Goal: Transaction & Acquisition: Download file/media

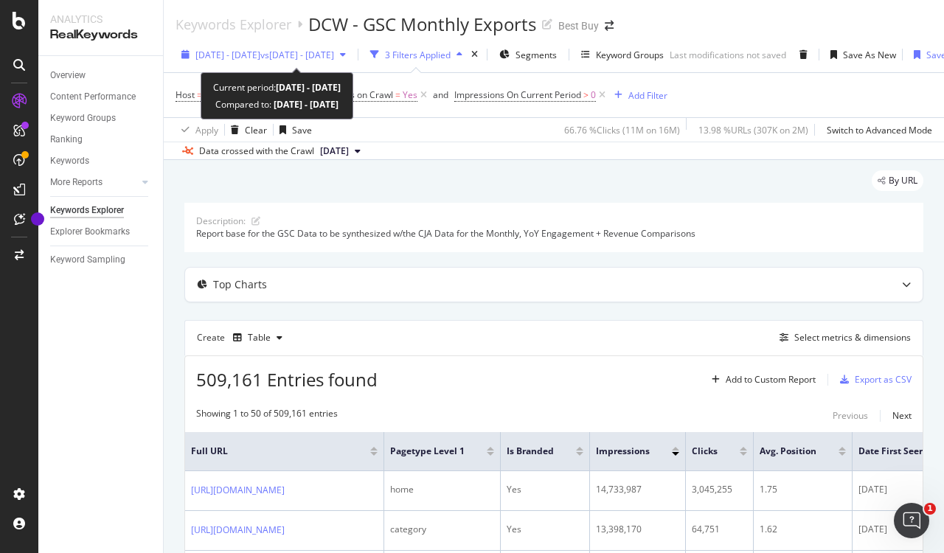
click at [260, 52] on span "[DATE] - [DATE]" at bounding box center [227, 55] width 65 height 13
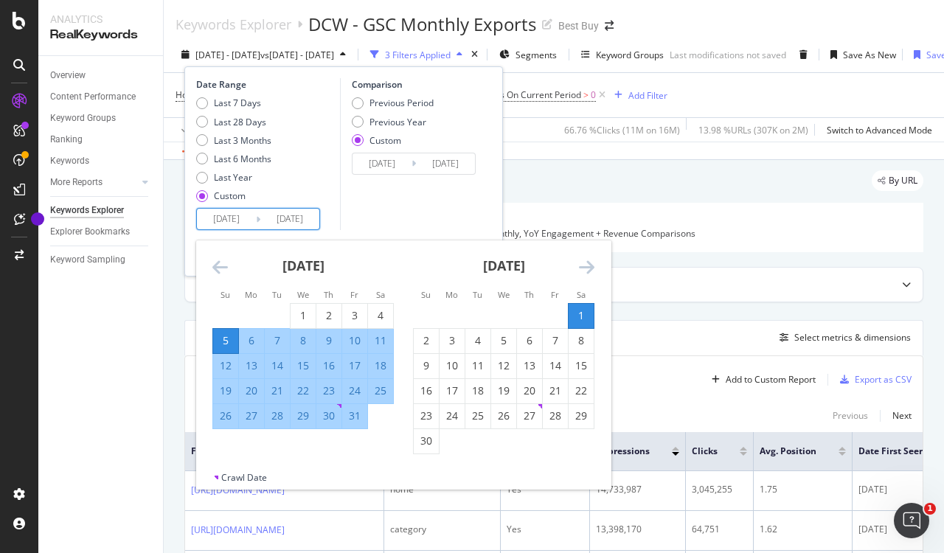
click at [222, 222] on input "[DATE]" at bounding box center [226, 219] width 59 height 21
drag, startPoint x: 117, startPoint y: 384, endPoint x: 178, endPoint y: 296, distance: 106.6
click at [118, 384] on div "Overview Content Performance Keyword Groups Ranking Keywords More Reports Count…" at bounding box center [100, 304] width 125 height 497
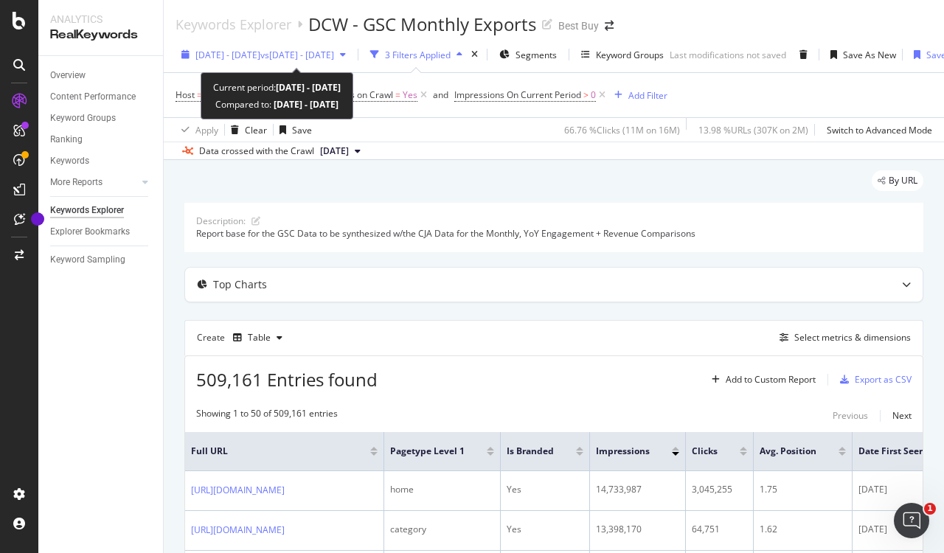
click at [256, 56] on span "[DATE] - [DATE]" at bounding box center [227, 55] width 65 height 13
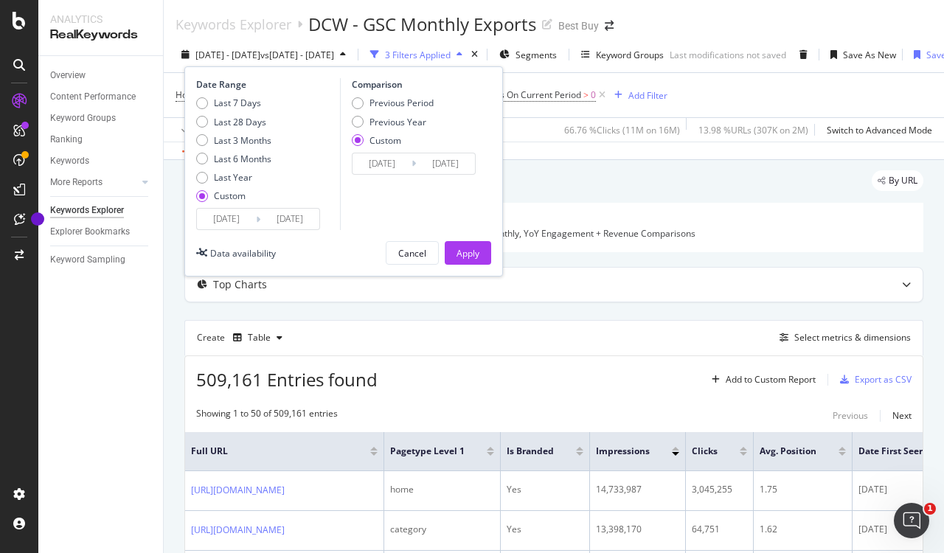
click at [221, 220] on input "[DATE]" at bounding box center [226, 219] width 59 height 21
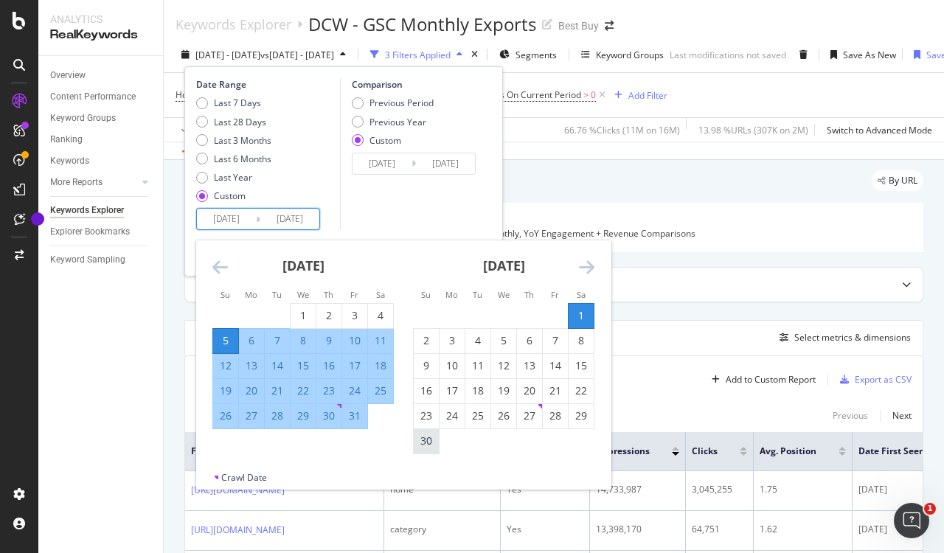
click at [426, 444] on div "30" at bounding box center [426, 441] width 25 height 15
type input "[DATE]"
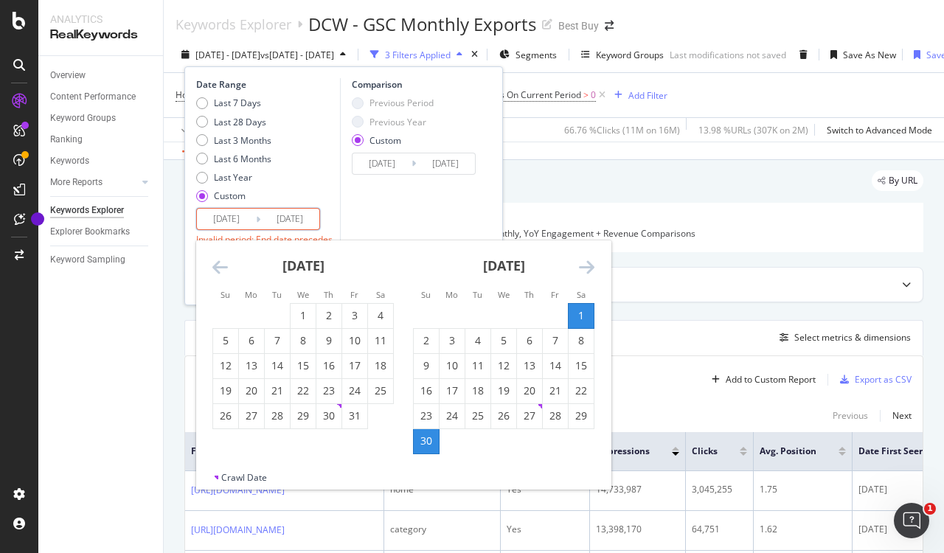
click at [590, 265] on icon "Move forward to switch to the next month." at bounding box center [586, 267] width 15 height 18
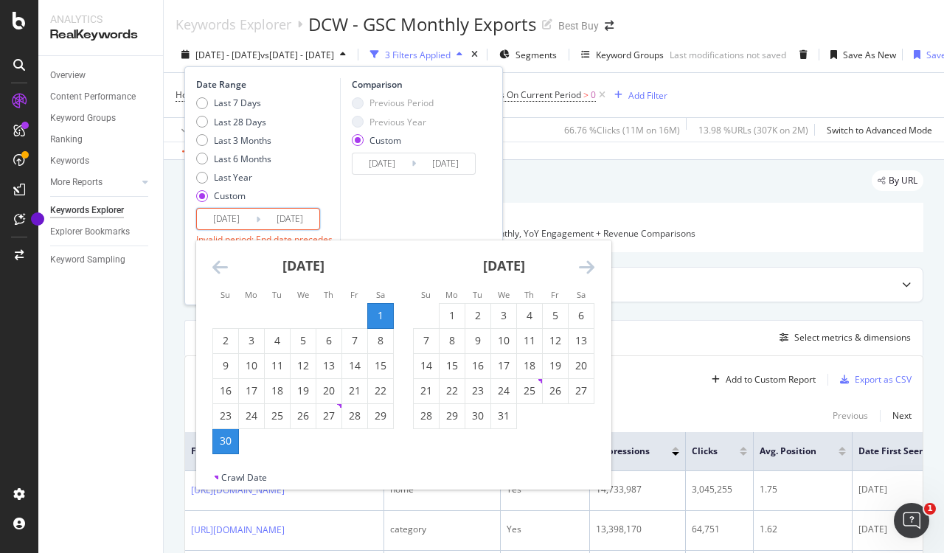
click at [585, 270] on icon "Move forward to switch to the next month." at bounding box center [586, 267] width 15 height 18
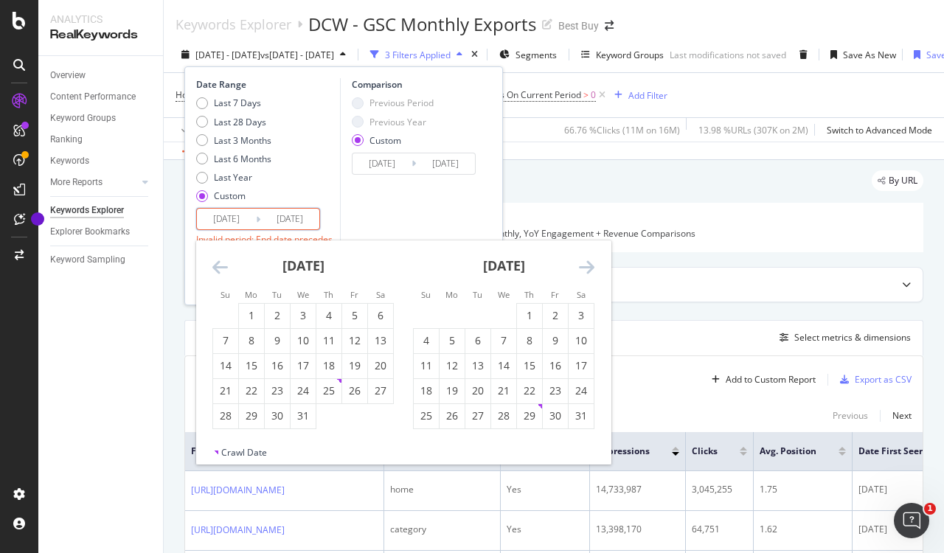
click at [581, 316] on div "3" at bounding box center [580, 315] width 25 height 15
type input "[DATE]"
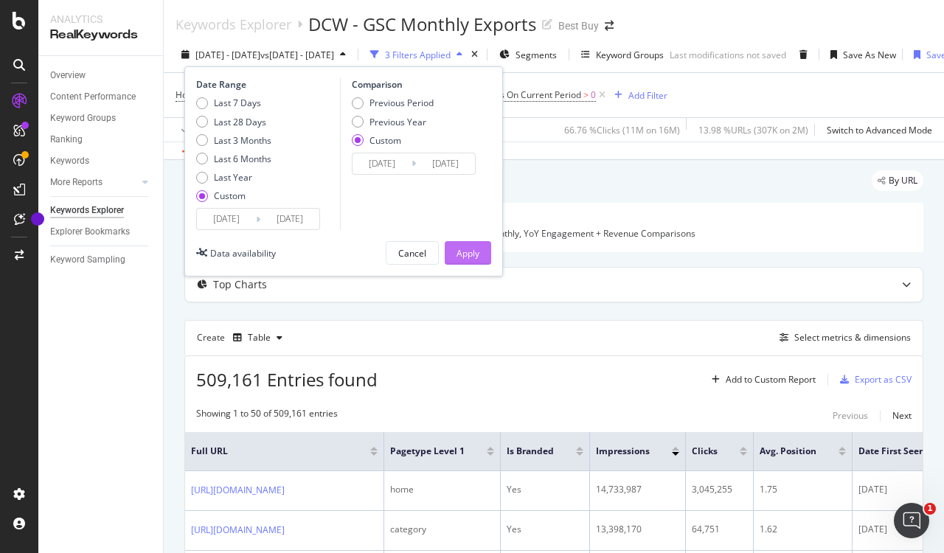
click at [476, 255] on div "Apply" at bounding box center [467, 253] width 23 height 13
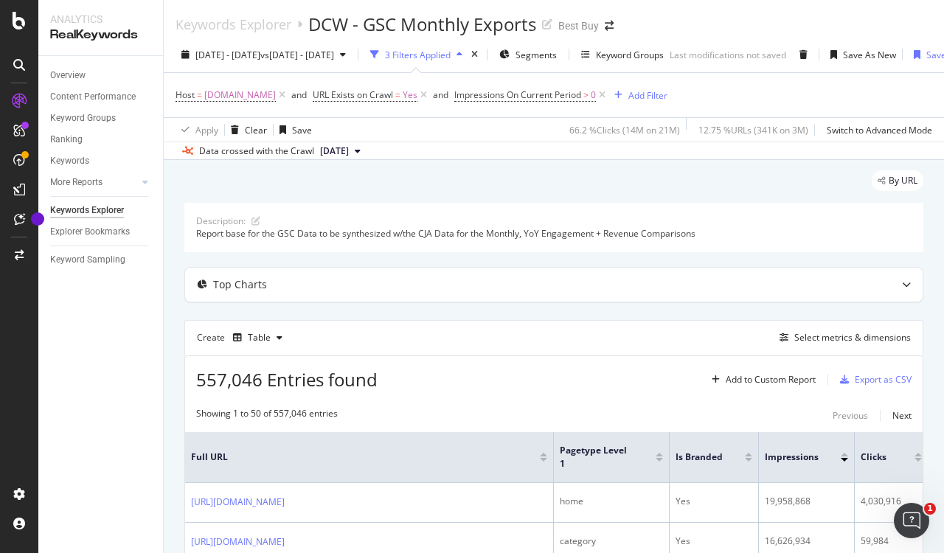
click at [366, 150] on button "[DATE]" at bounding box center [340, 151] width 52 height 18
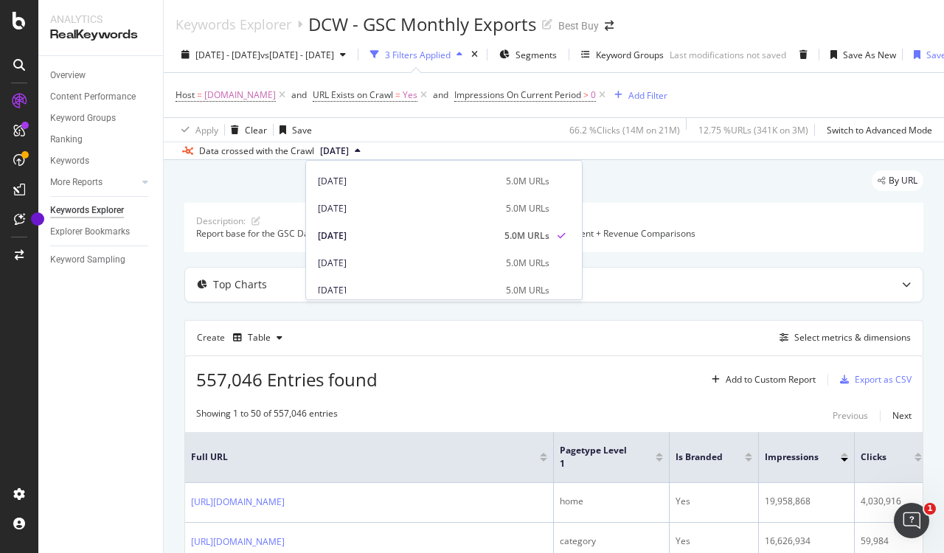
scroll to position [728, 0]
click at [364, 234] on div "[DATE]" at bounding box center [407, 233] width 179 height 13
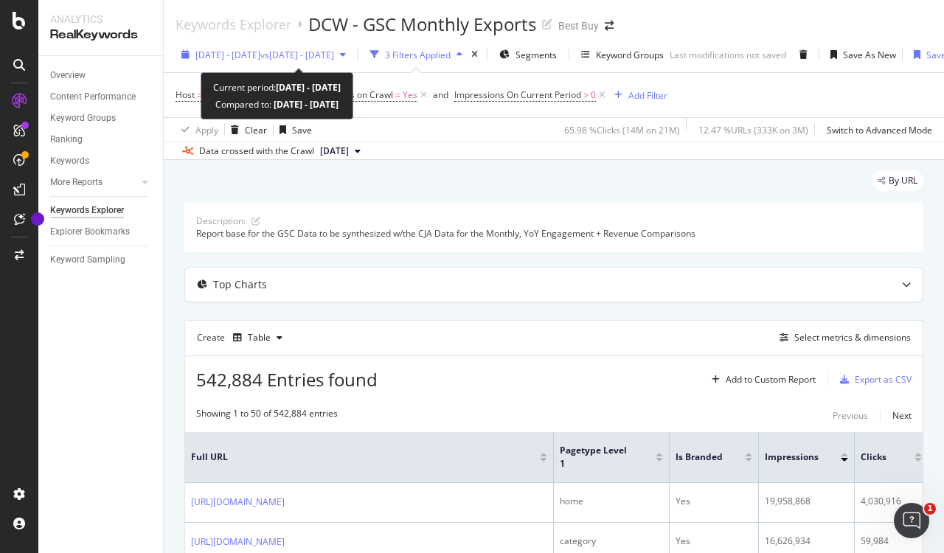
click at [352, 54] on div "button" at bounding box center [343, 54] width 18 height 9
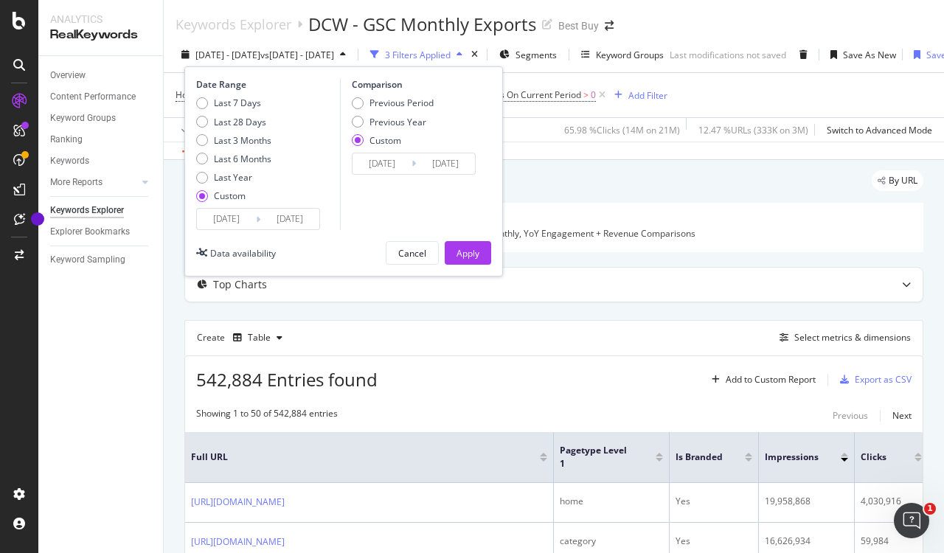
click at [305, 369] on span "542,884 Entries found" at bounding box center [286, 379] width 181 height 24
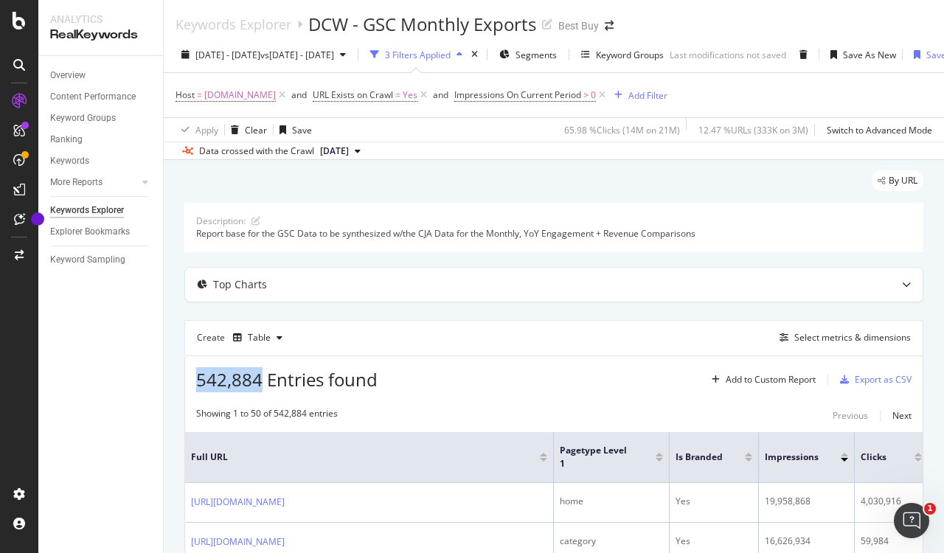
drag, startPoint x: 254, startPoint y: 379, endPoint x: 170, endPoint y: 379, distance: 84.1
copy span "542,884"
click at [855, 381] on div "Export as CSV" at bounding box center [883, 379] width 57 height 13
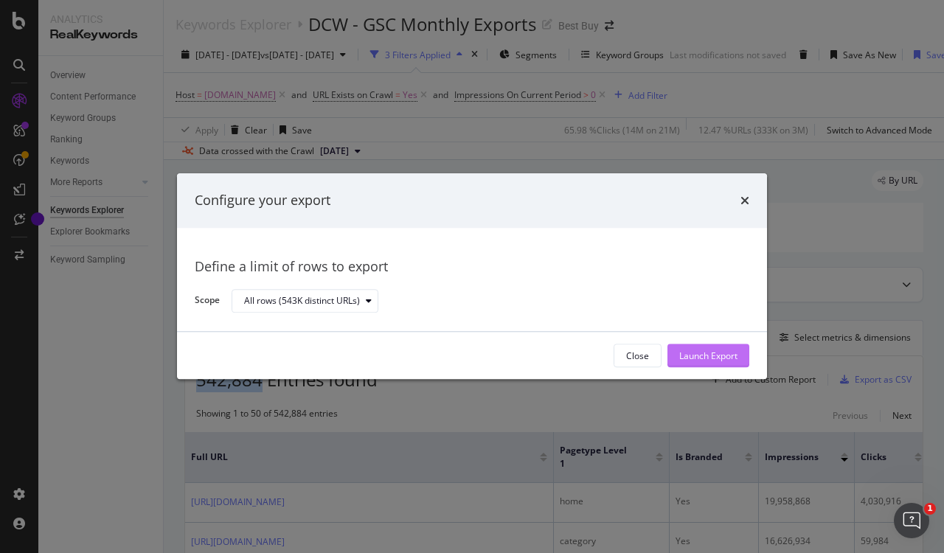
click at [690, 352] on div "Launch Export" at bounding box center [708, 355] width 58 height 13
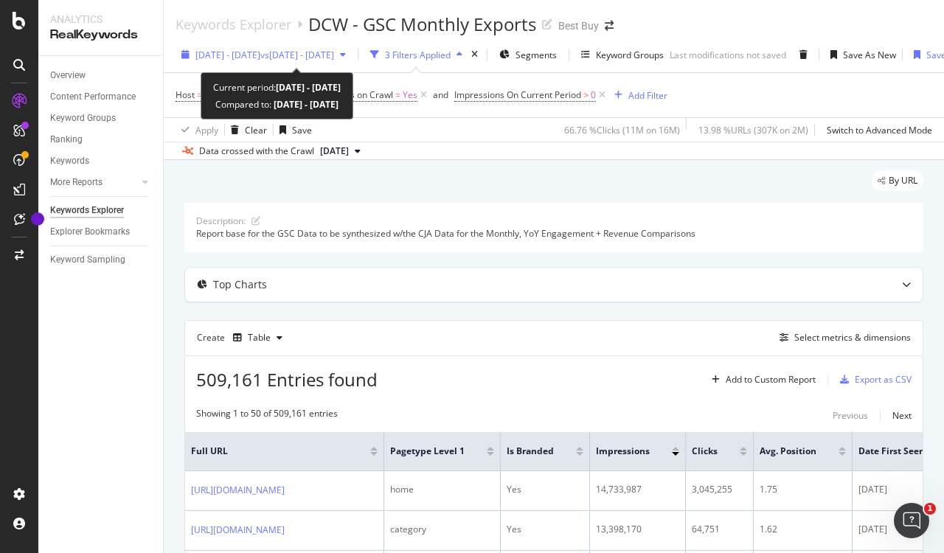
click at [237, 56] on span "[DATE] - [DATE]" at bounding box center [227, 55] width 65 height 13
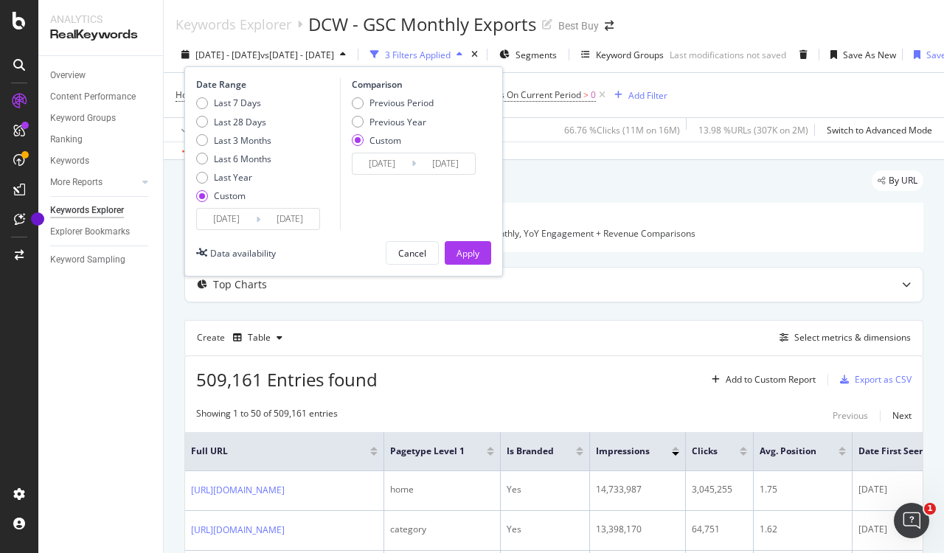
click at [236, 218] on input "[DATE]" at bounding box center [226, 219] width 59 height 21
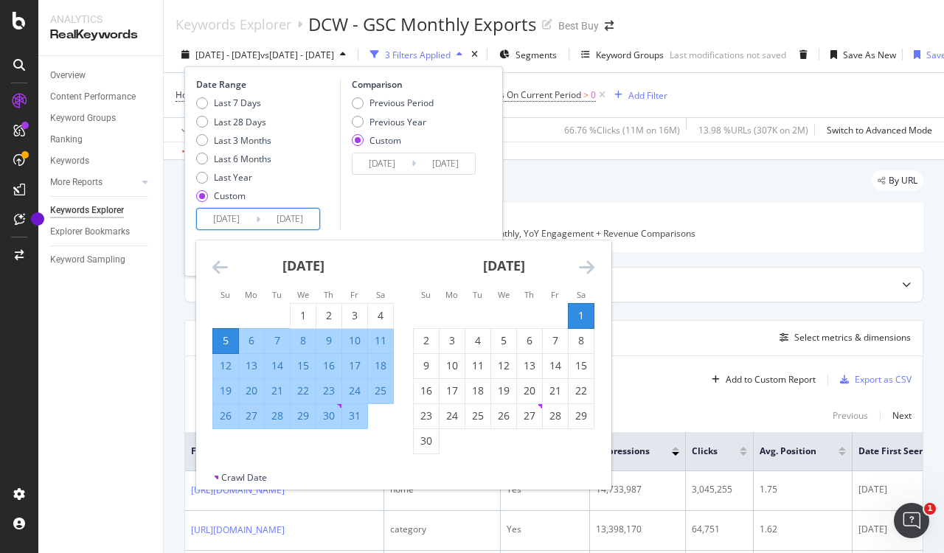
click at [316, 269] on strong "[DATE]" at bounding box center [303, 266] width 42 height 18
click at [588, 268] on icon "Move forward to switch to the next month." at bounding box center [586, 267] width 15 height 18
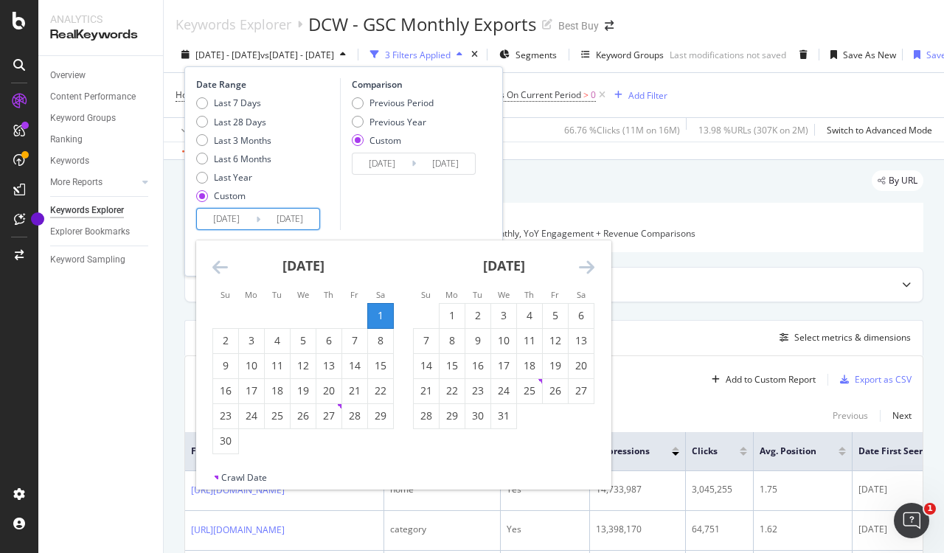
click at [588, 268] on icon "Move forward to switch to the next month." at bounding box center [586, 267] width 15 height 18
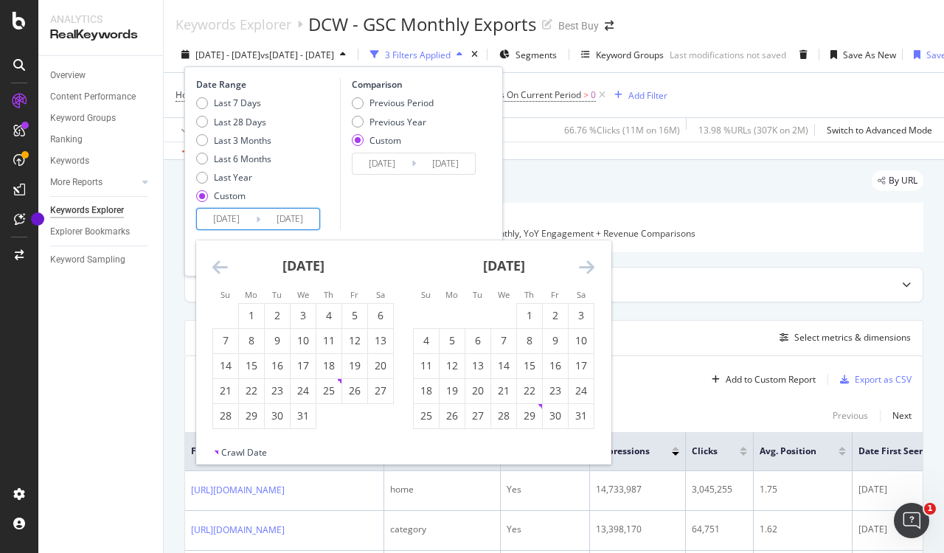
click at [588, 268] on icon "Move forward to switch to the next month." at bounding box center [586, 267] width 15 height 18
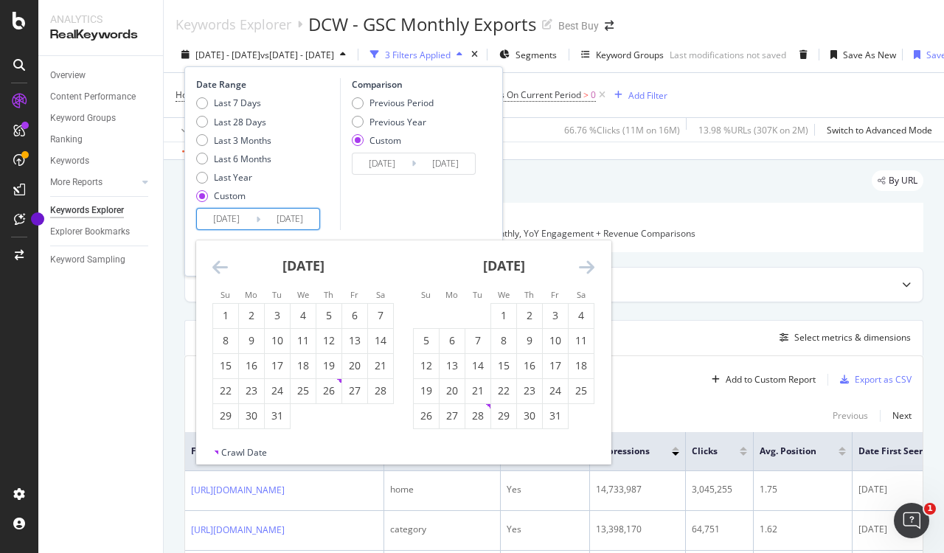
click at [588, 268] on icon "Move forward to switch to the next month." at bounding box center [586, 267] width 15 height 18
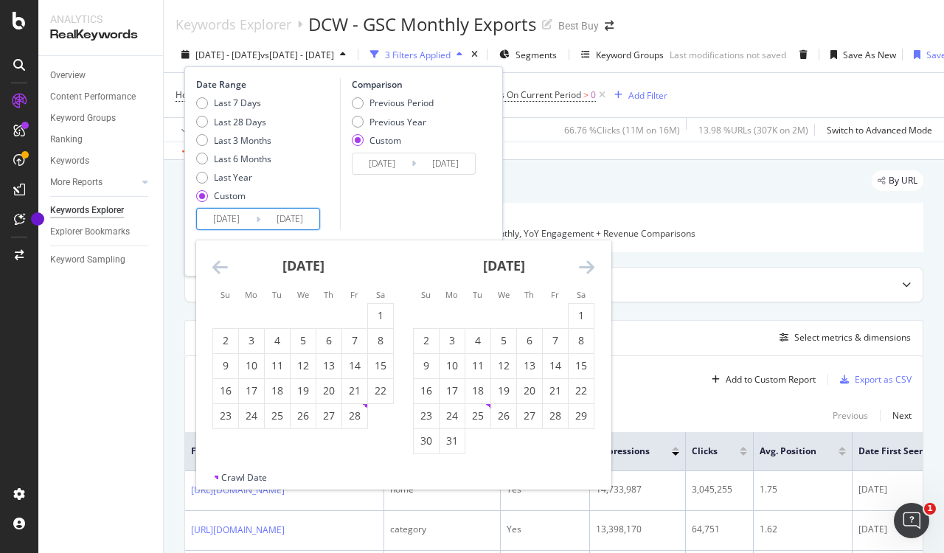
click at [588, 268] on icon "Move forward to switch to the next month." at bounding box center [586, 267] width 15 height 18
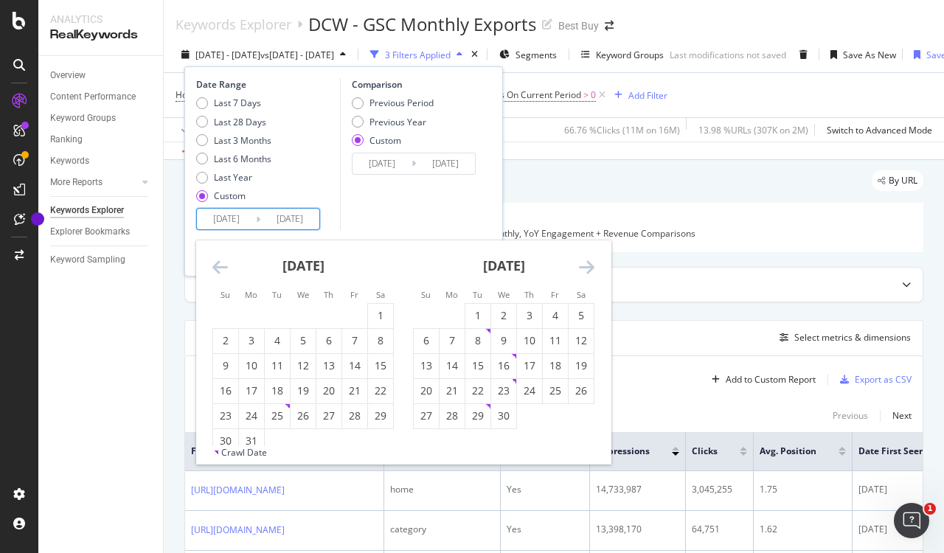
click at [588, 268] on icon "Move forward to switch to the next month." at bounding box center [586, 267] width 15 height 18
click at [214, 264] on icon "Move backward to switch to the previous month." at bounding box center [219, 267] width 15 height 18
click at [428, 420] on div "29" at bounding box center [426, 415] width 25 height 15
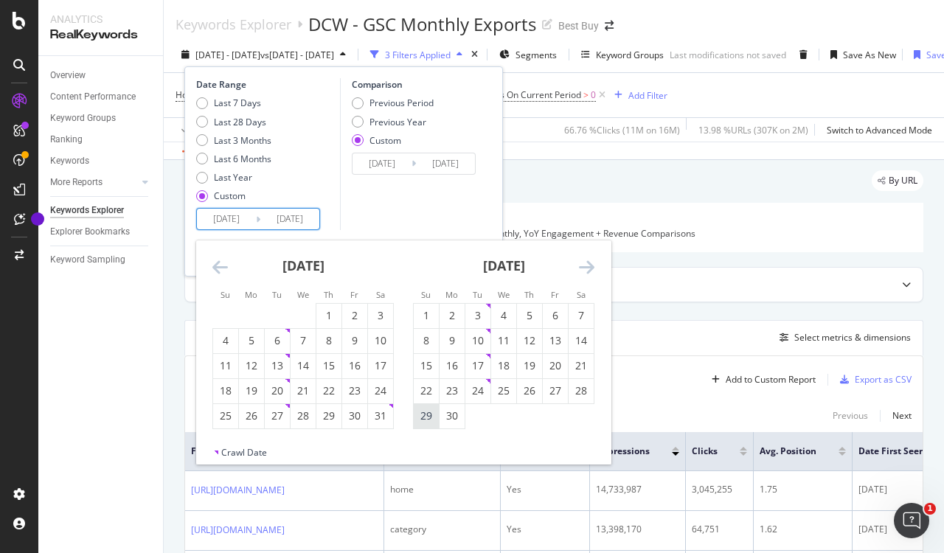
type input "2025/06/29"
click at [588, 264] on icon "Move forward to switch to the next month." at bounding box center [586, 267] width 15 height 18
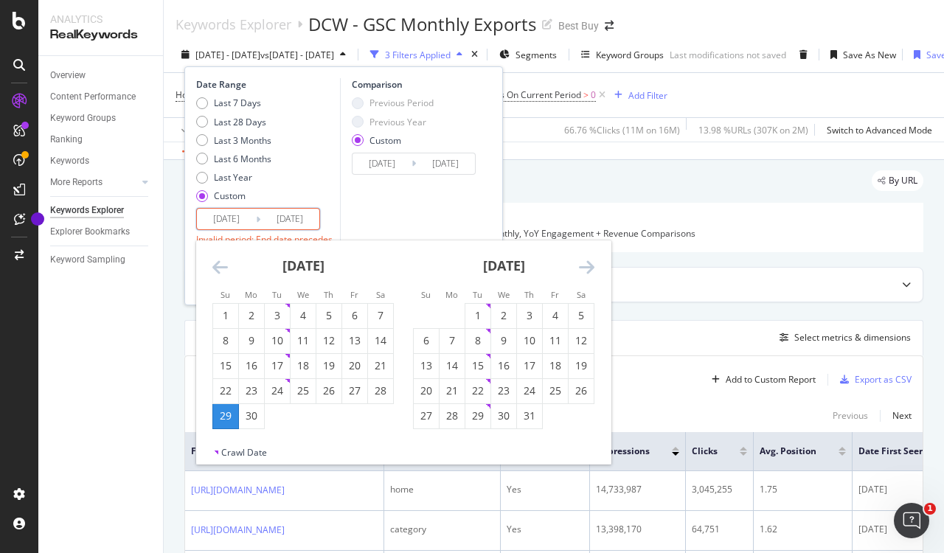
click at [589, 268] on icon "Move forward to switch to the next month." at bounding box center [586, 267] width 15 height 18
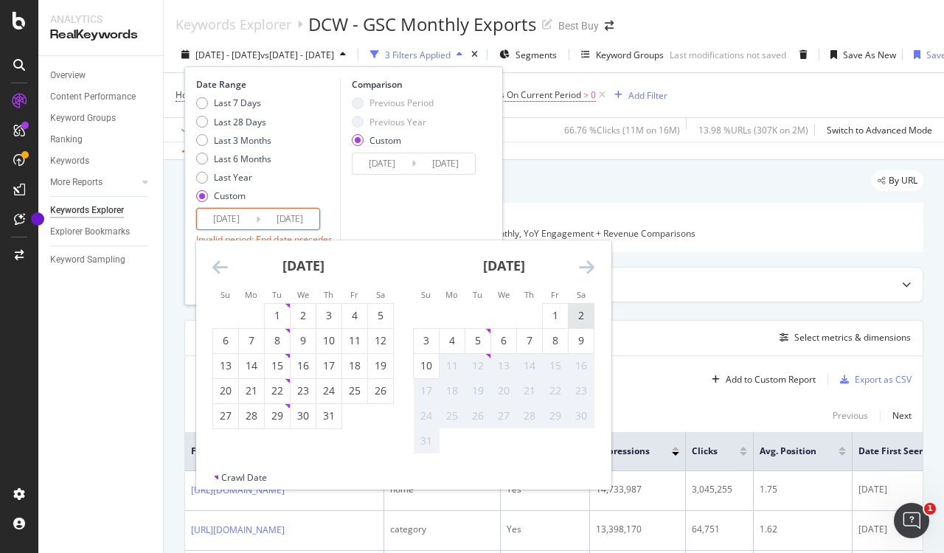
click at [585, 312] on div "2" at bounding box center [580, 315] width 25 height 15
type input "2025/08/02"
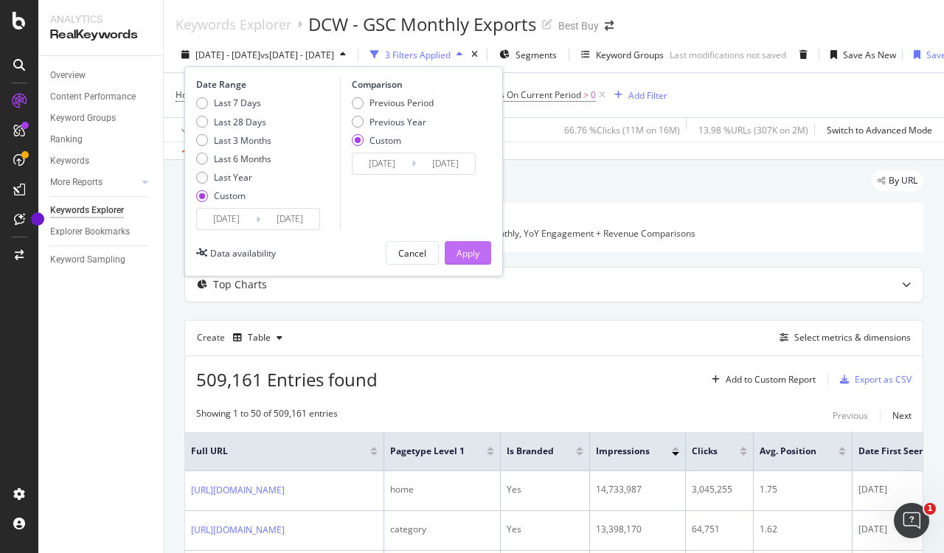
click at [480, 252] on button "Apply" at bounding box center [468, 253] width 46 height 24
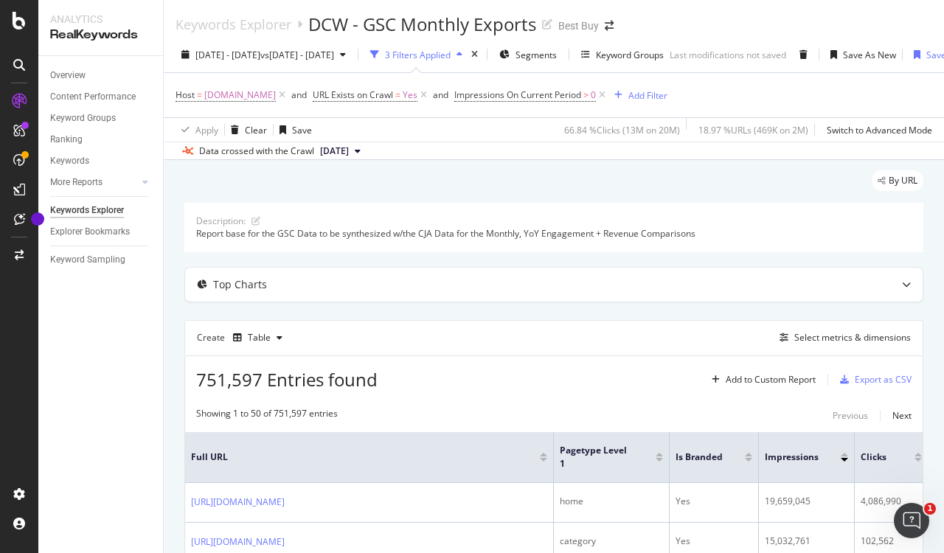
click at [349, 151] on span "[DATE]" at bounding box center [334, 151] width 29 height 13
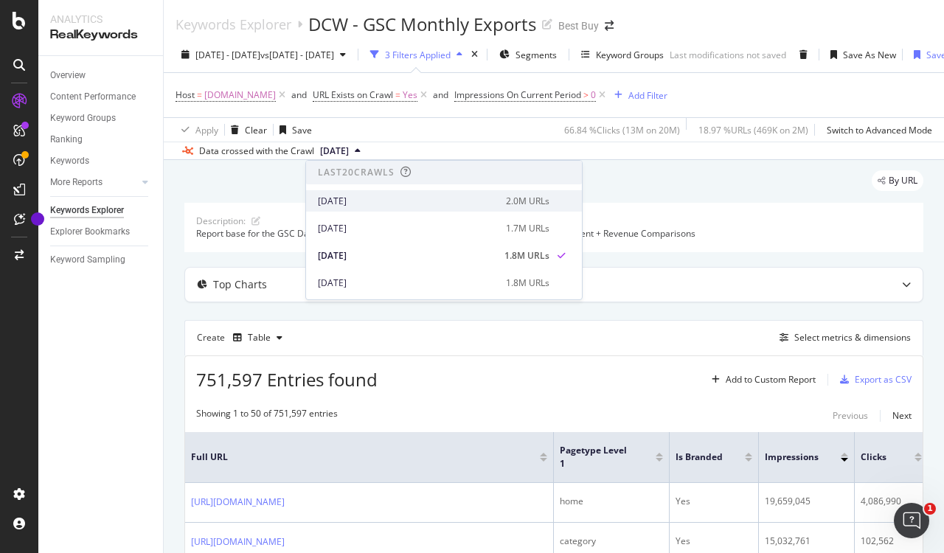
click at [400, 201] on div "[DATE]" at bounding box center [407, 201] width 179 height 13
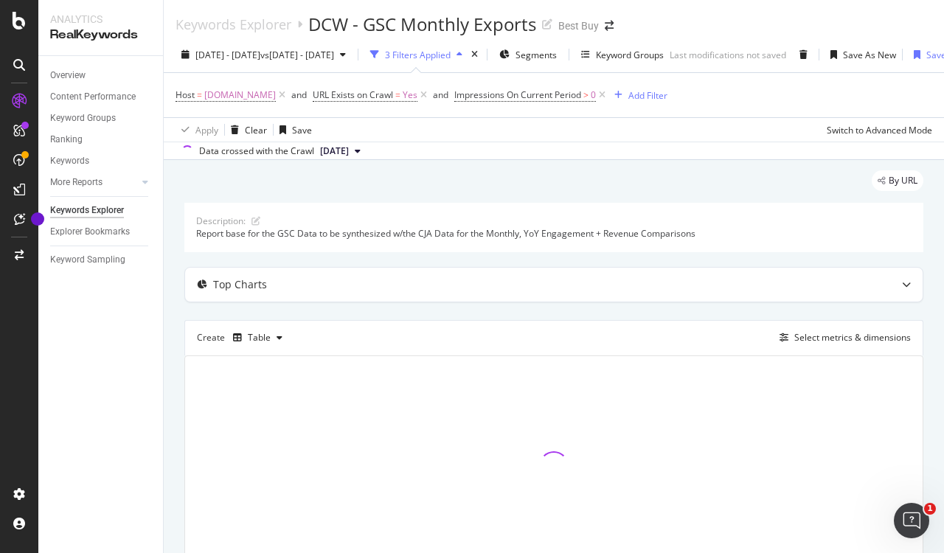
click at [349, 150] on span "[DATE]" at bounding box center [334, 151] width 29 height 13
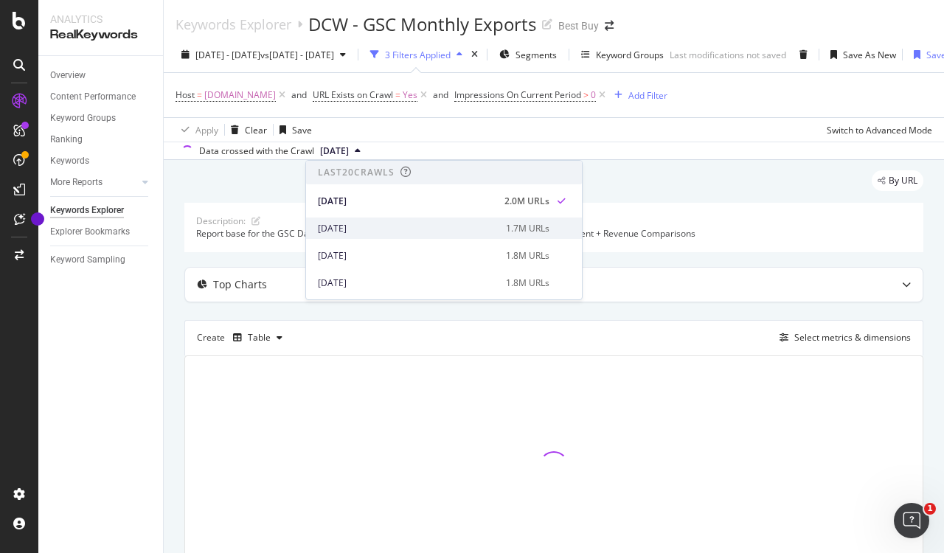
click at [356, 230] on div "[DATE]" at bounding box center [407, 228] width 179 height 13
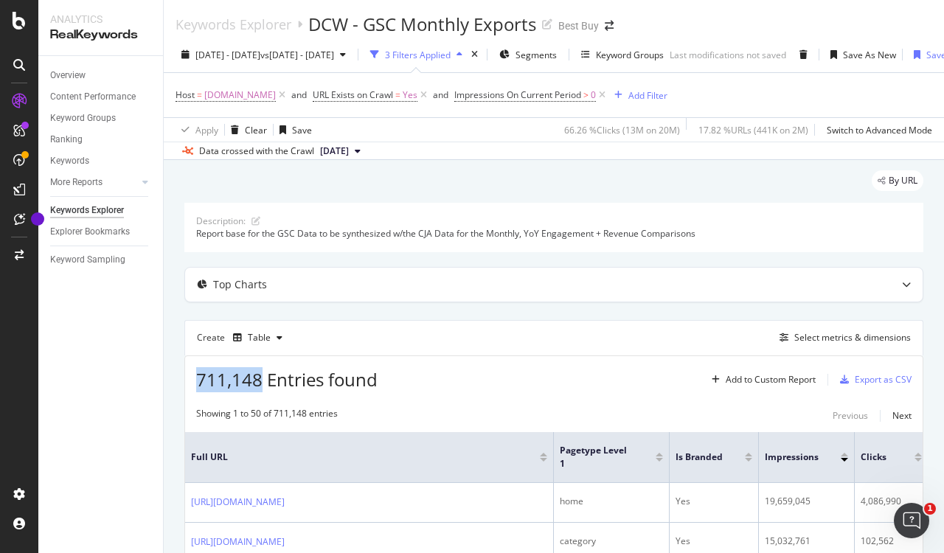
drag, startPoint x: 198, startPoint y: 381, endPoint x: 260, endPoint y: 378, distance: 62.8
click at [260, 378] on span "711,148 Entries found" at bounding box center [286, 379] width 181 height 24
copy span "711,148"
click at [803, 179] on div "By URL" at bounding box center [553, 186] width 739 height 32
click at [872, 379] on div "Export as CSV" at bounding box center [883, 379] width 57 height 13
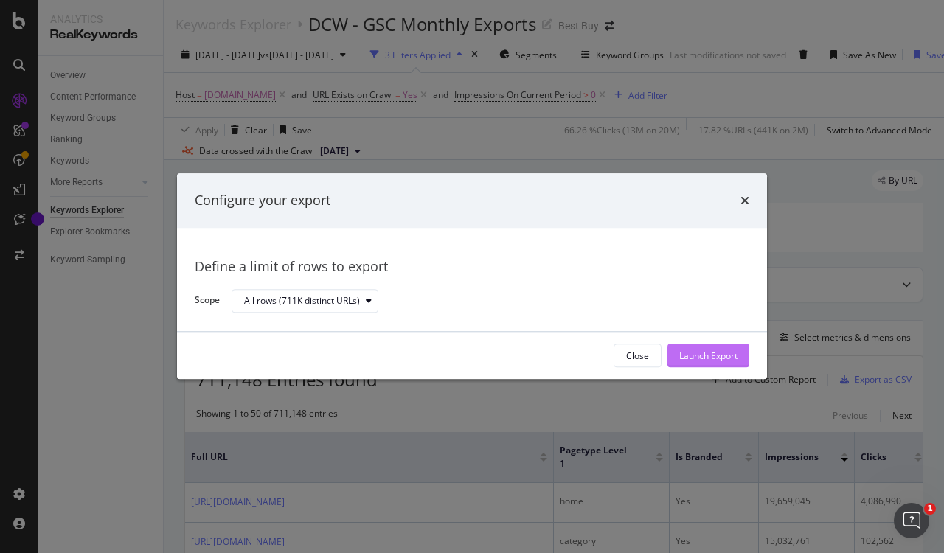
click at [710, 360] on div "Launch Export" at bounding box center [708, 355] width 58 height 13
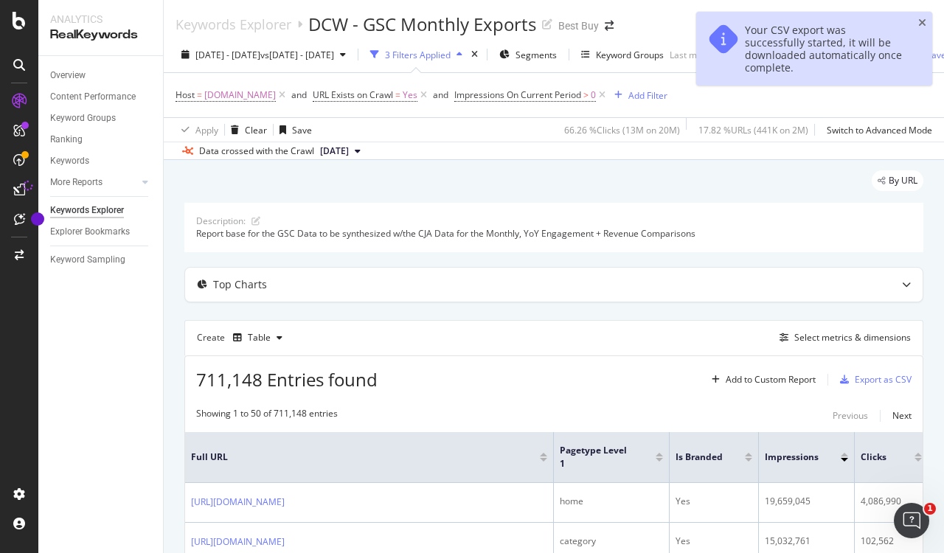
click at [924, 27] on icon "close toast" at bounding box center [922, 23] width 8 height 10
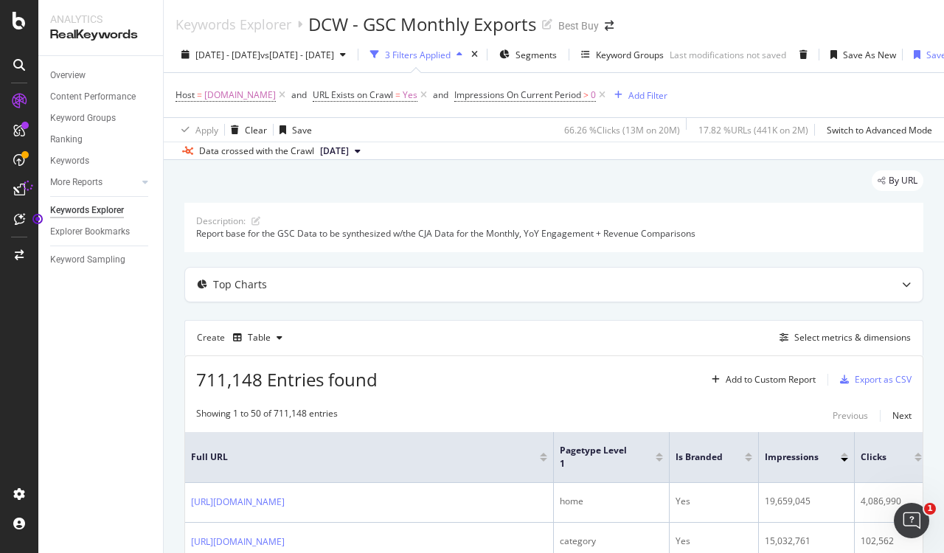
click at [27, 323] on div at bounding box center [18, 285] width 35 height 393
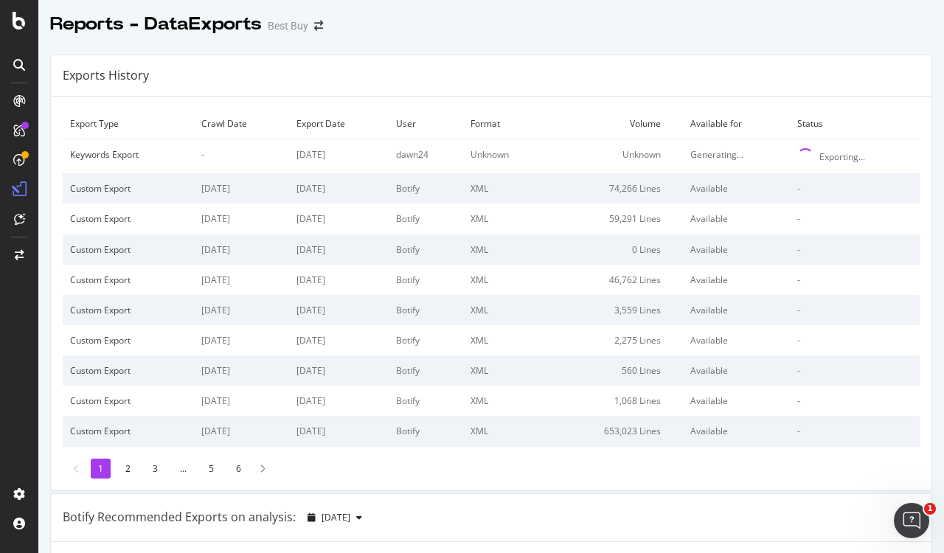
click at [127, 470] on li "2" at bounding box center [128, 469] width 20 height 20
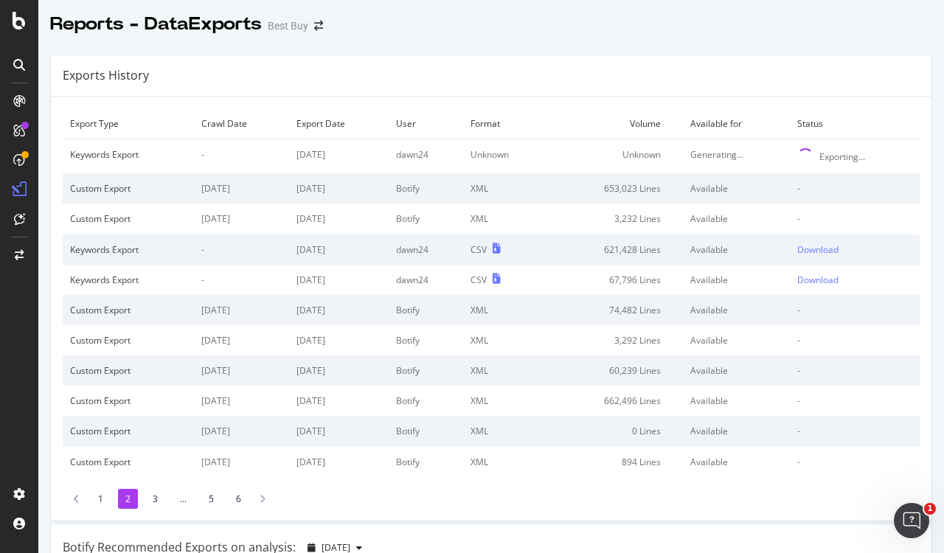
click at [98, 499] on li "1" at bounding box center [101, 499] width 20 height 20
